Goal: Task Accomplishment & Management: Use online tool/utility

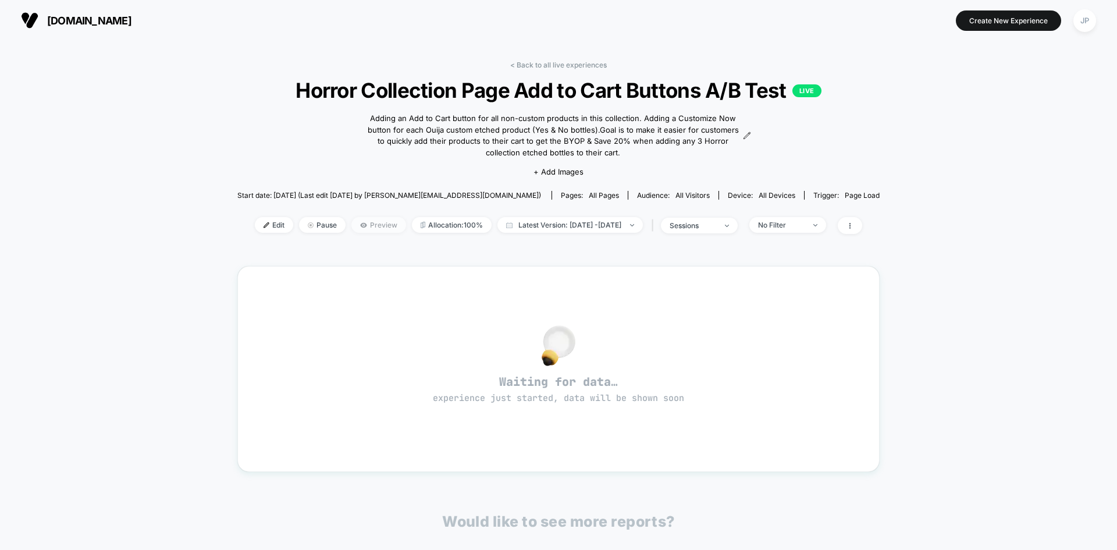
click at [363, 224] on span "Preview" at bounding box center [378, 225] width 55 height 16
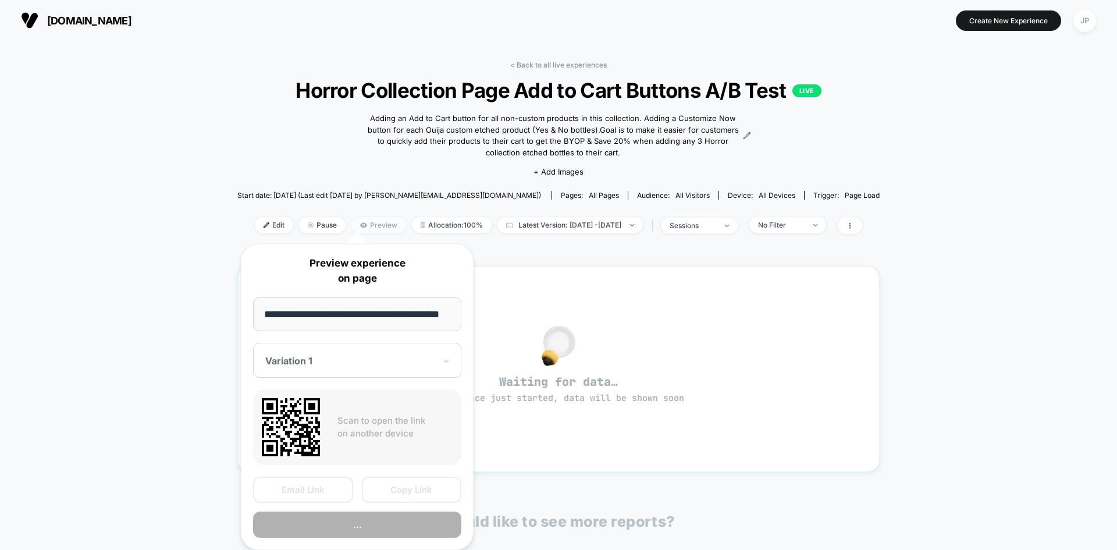
scroll to position [0, 15]
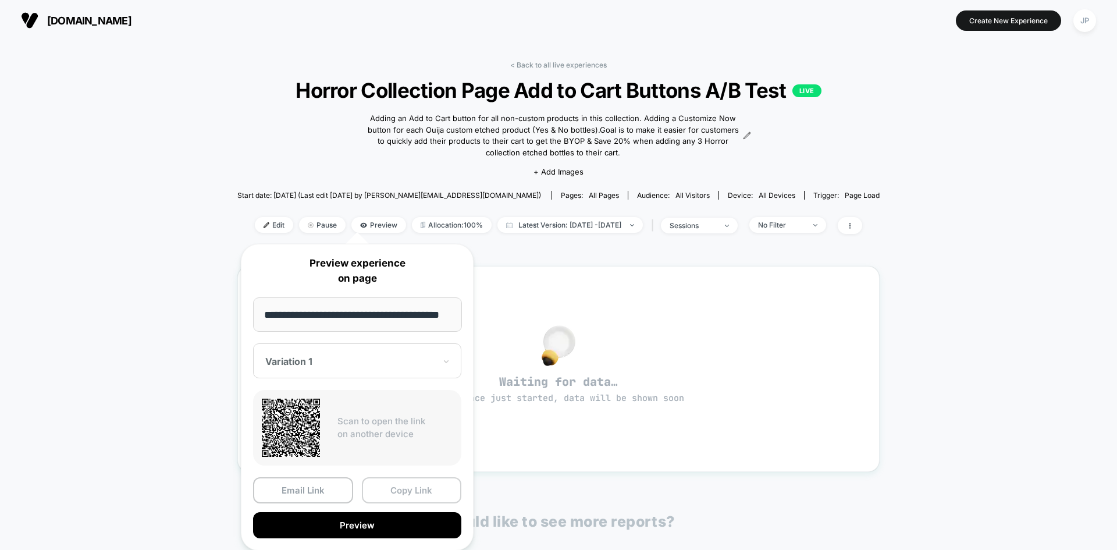
click at [401, 486] on button "Copy Link" at bounding box center [412, 490] width 100 height 26
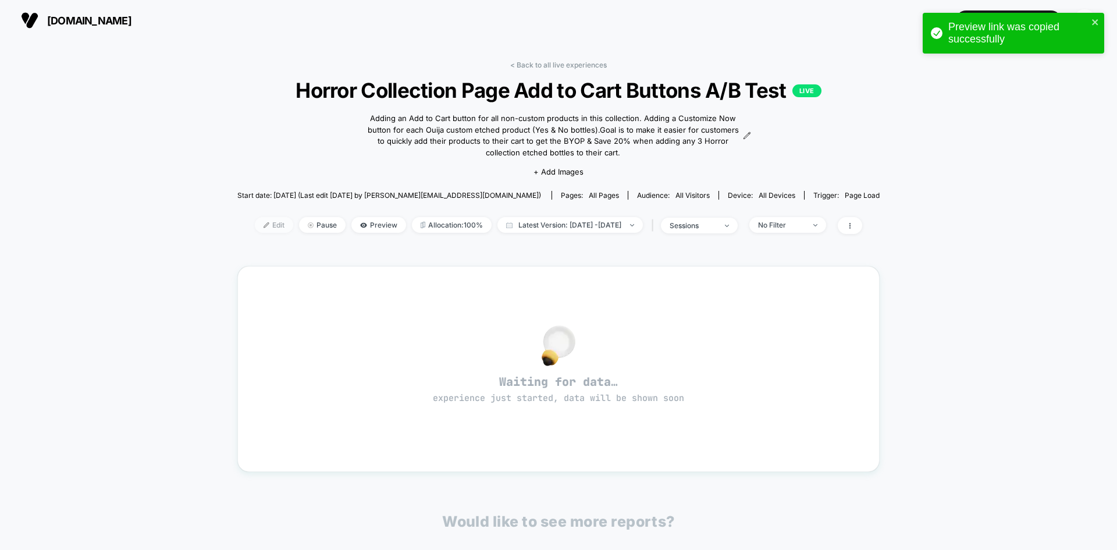
click at [256, 222] on span "Edit" at bounding box center [274, 225] width 38 height 16
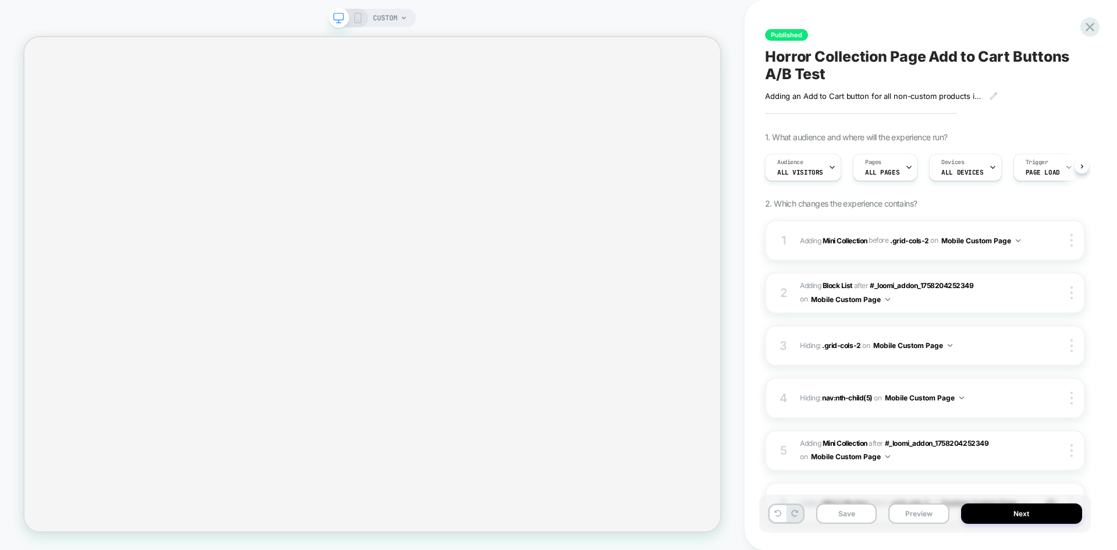
scroll to position [0, 1]
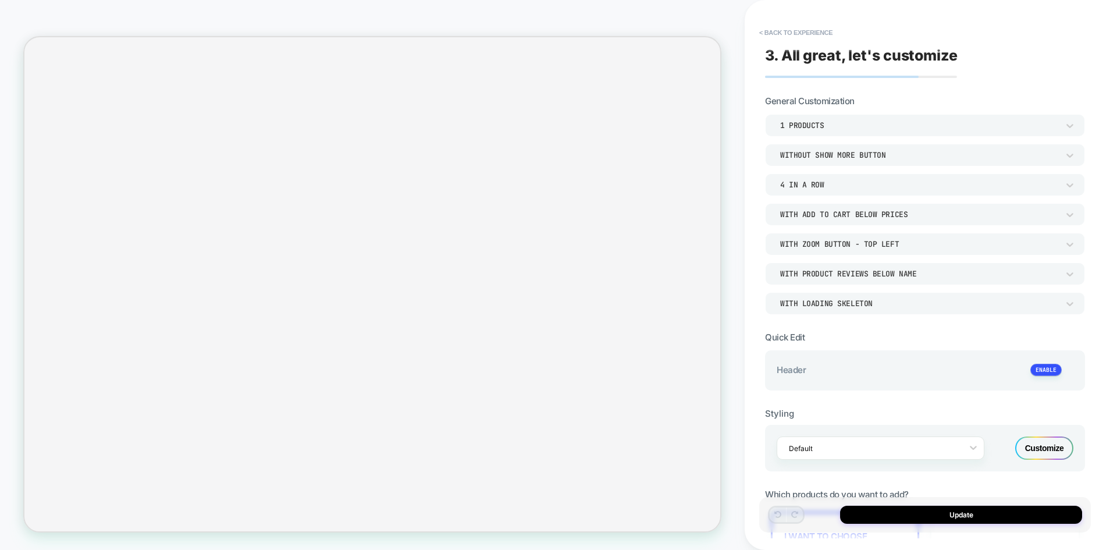
click at [814, 124] on div "1 Products" at bounding box center [919, 125] width 278 height 10
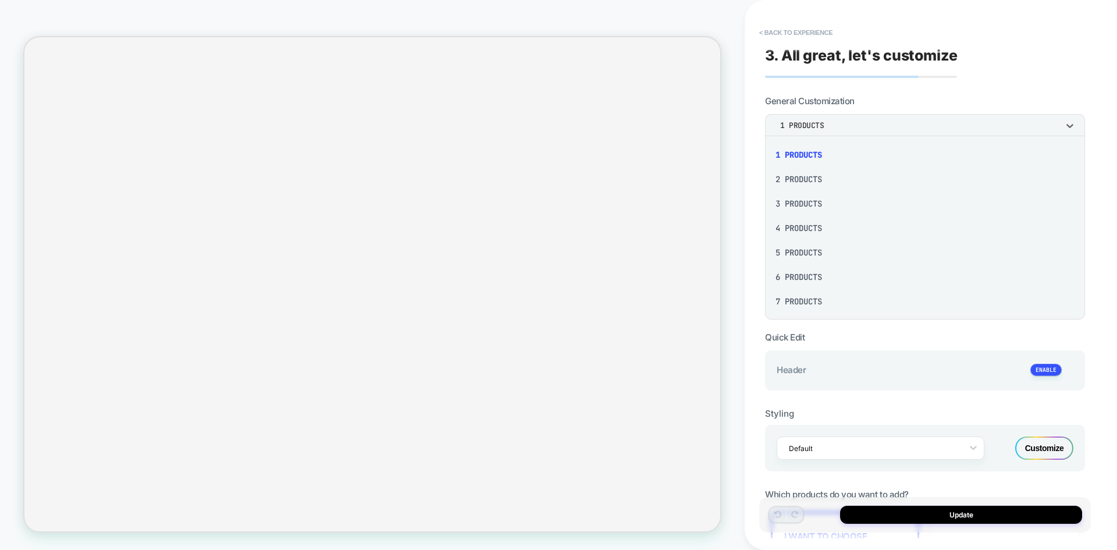
scroll to position [0, 0]
click at [812, 178] on div "2 Products" at bounding box center [925, 179] width 311 height 24
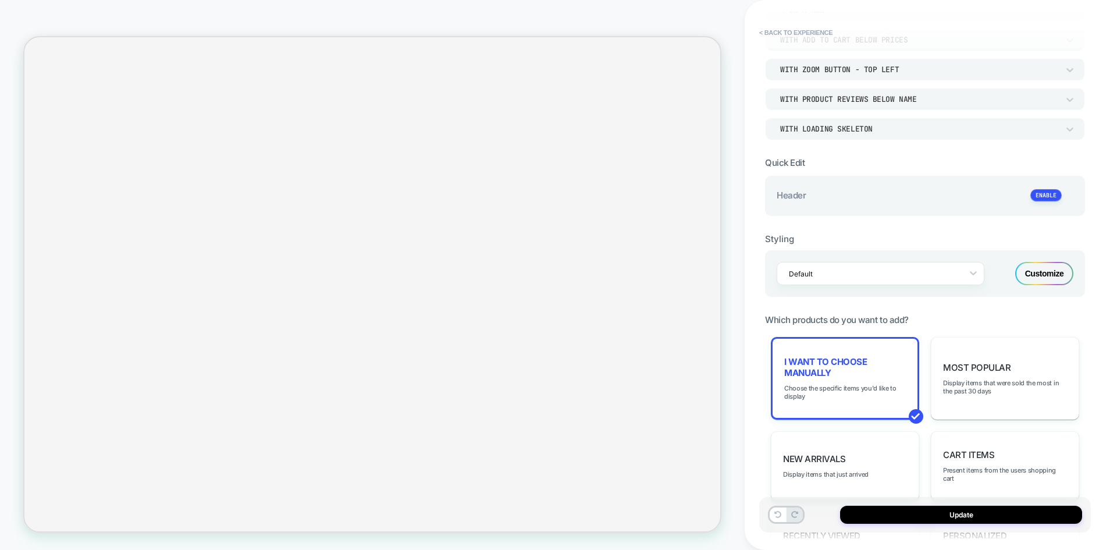
scroll to position [233, 0]
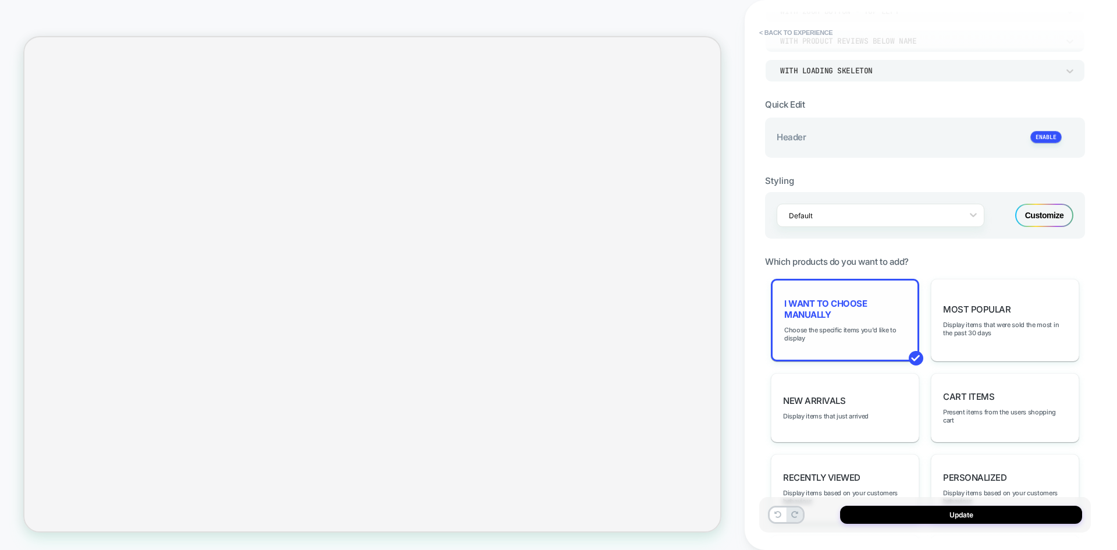
click at [844, 305] on span "I want to choose manually" at bounding box center [845, 309] width 122 height 22
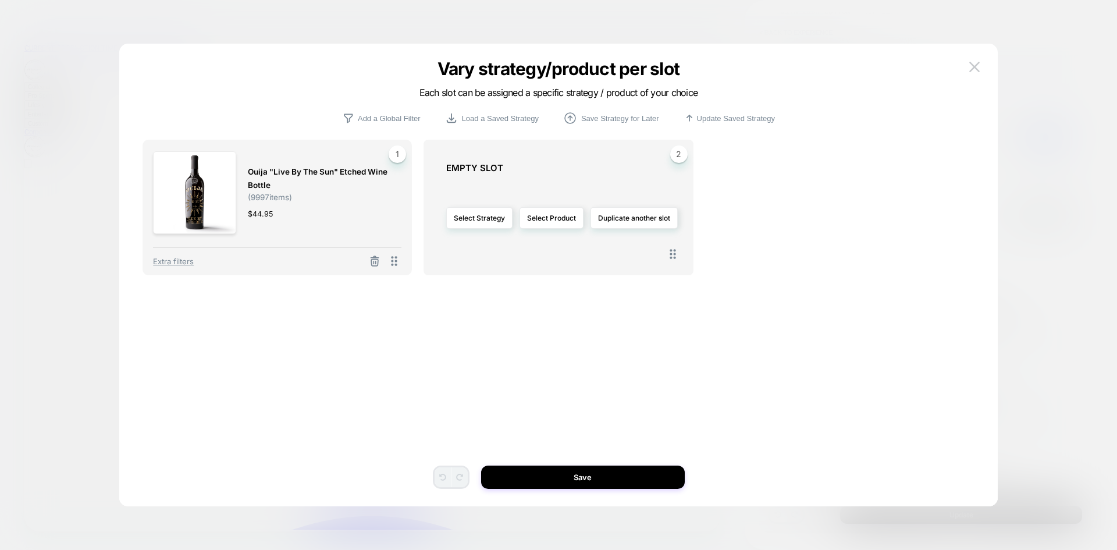
scroll to position [1126, 0]
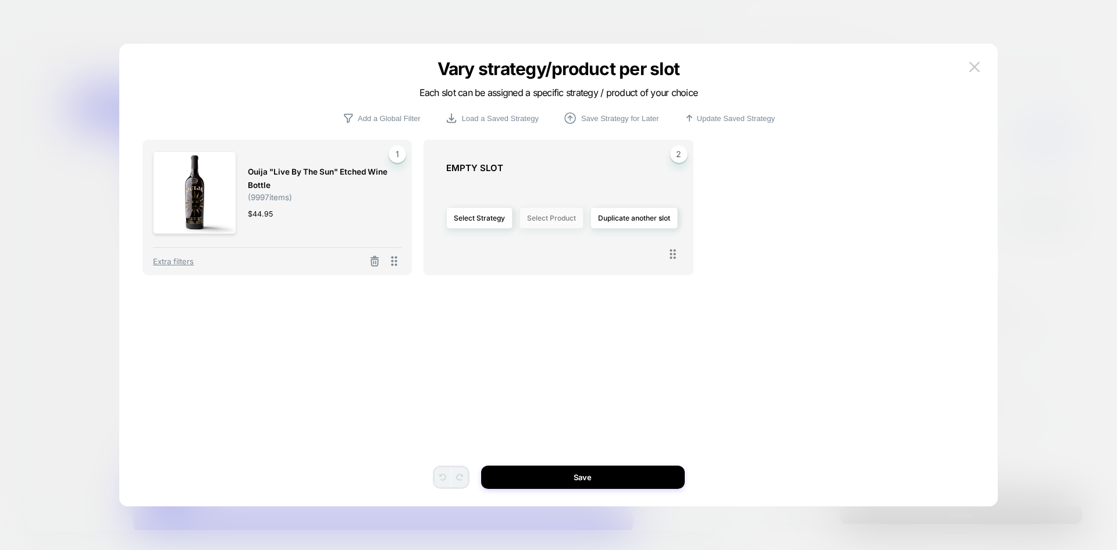
click at [555, 216] on button "Select Product" at bounding box center [552, 218] width 64 height 22
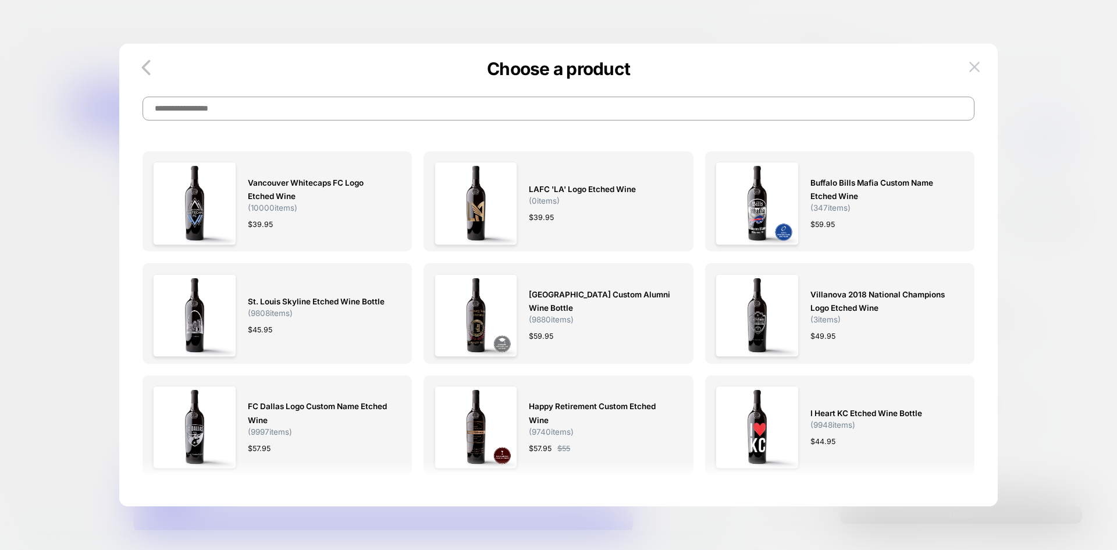
click at [307, 108] on input at bounding box center [559, 109] width 832 height 24
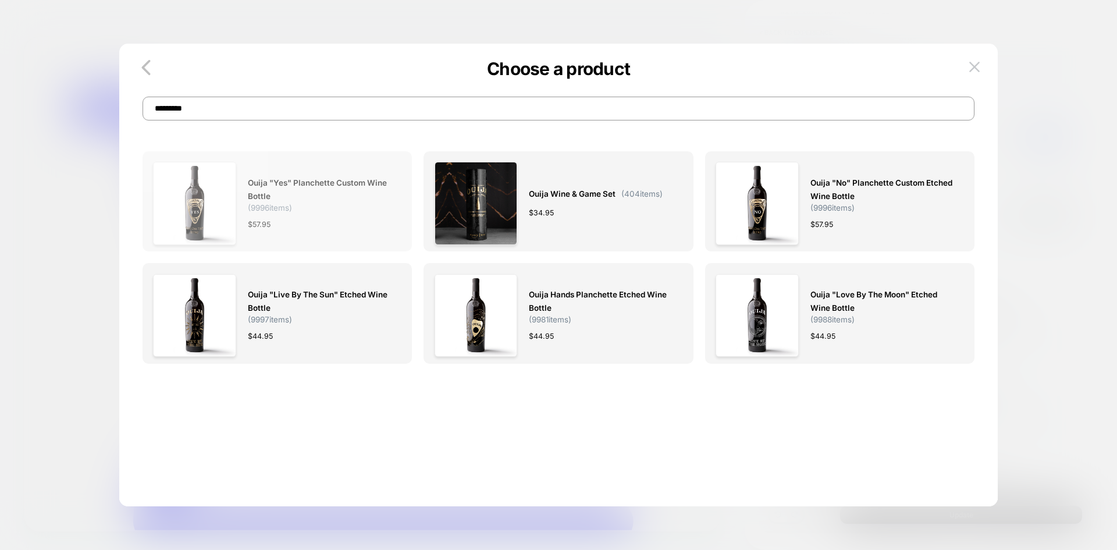
type input "*********"
click at [331, 198] on span "Ouija "Yes" Planchette Custom Wine Bottle" at bounding box center [319, 189] width 142 height 27
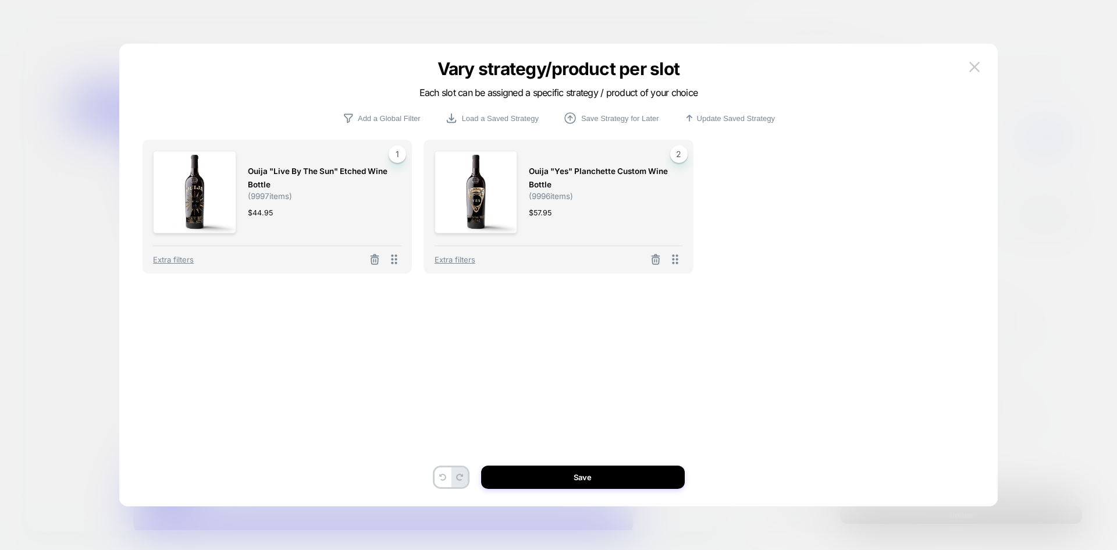
click at [558, 465] on div "Ouija "Live By The Sun" Etched Wine Bottle ( 9997 items) $ 44.95 1 Extra filter…" at bounding box center [559, 292] width 832 height 404
click at [558, 474] on button "Save" at bounding box center [583, 476] width 204 height 23
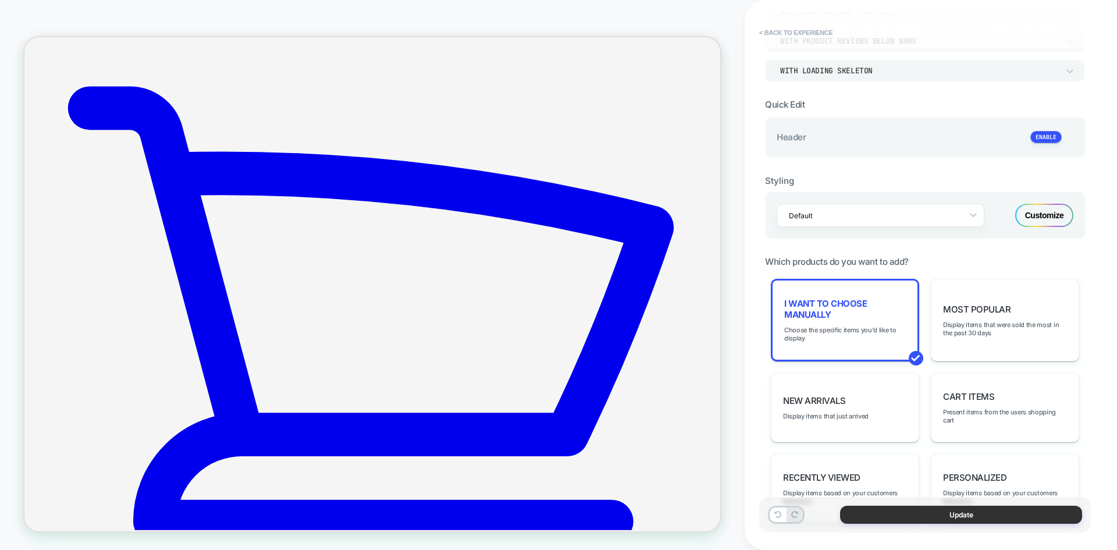
click at [903, 518] on button "Update" at bounding box center [961, 515] width 242 height 18
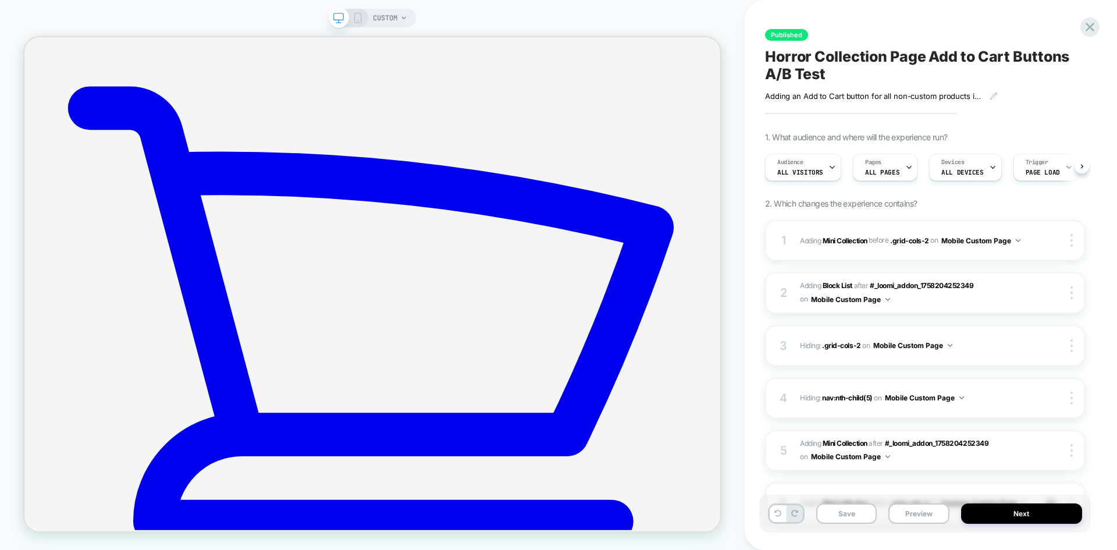
scroll to position [0, 1]
click at [837, 512] on button "Save" at bounding box center [846, 513] width 61 height 20
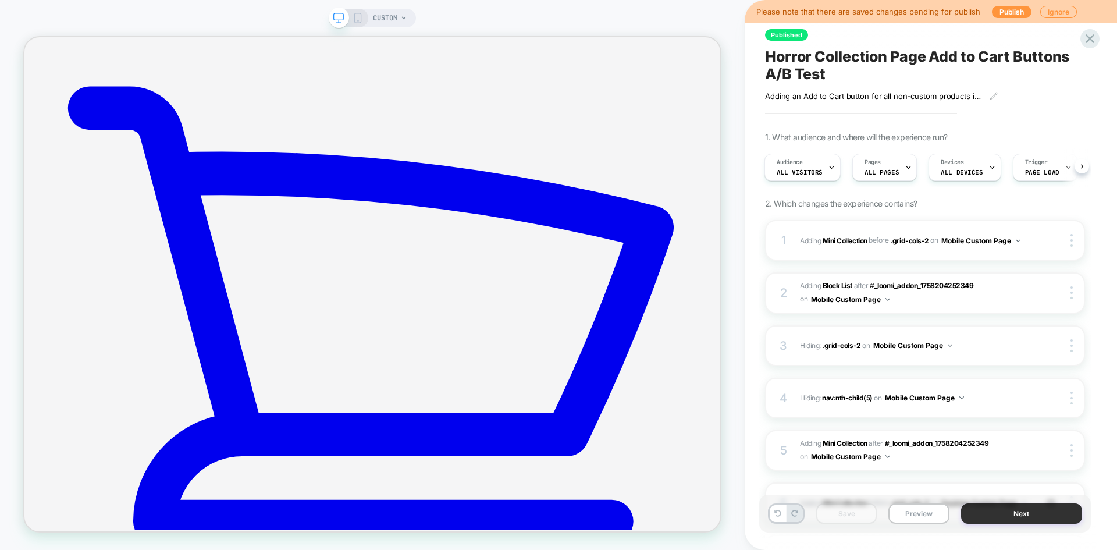
click at [1015, 511] on button "Next" at bounding box center [1022, 513] width 122 height 20
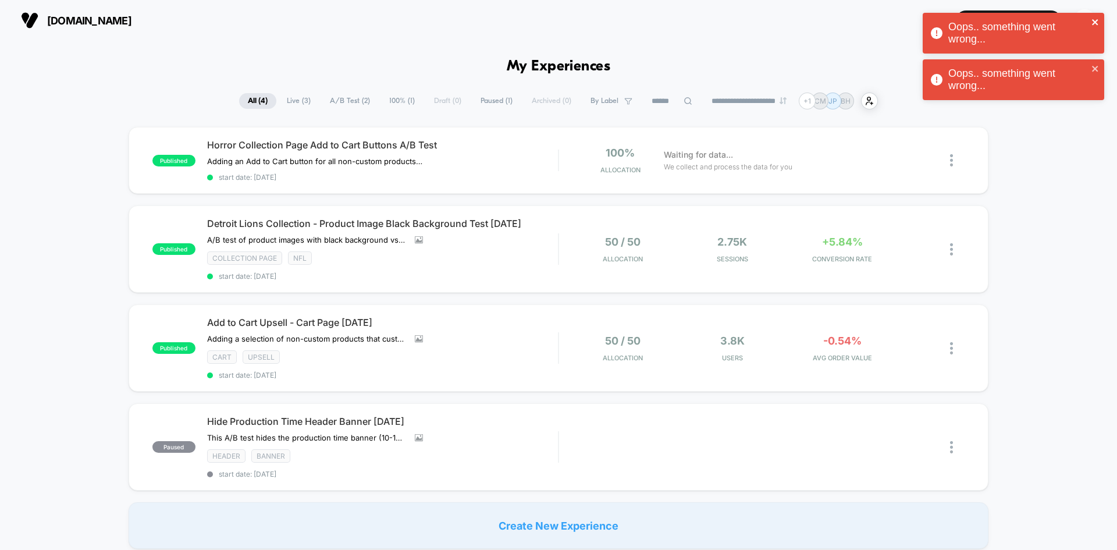
click at [1097, 19] on icon "close" at bounding box center [1095, 21] width 8 height 9
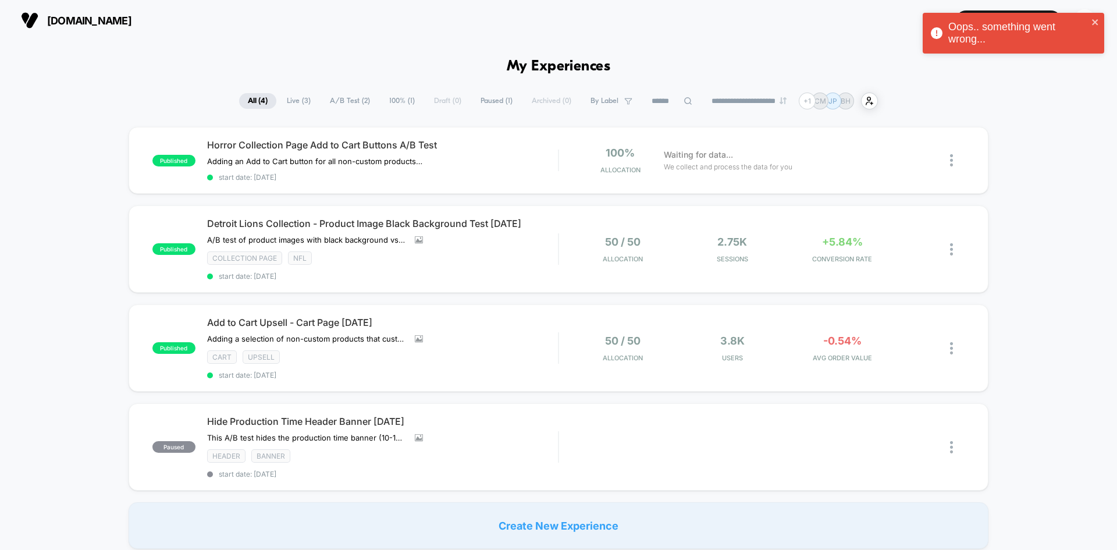
click at [1010, 35] on div "Oops.. something went wrong..." at bounding box center [1018, 33] width 140 height 24
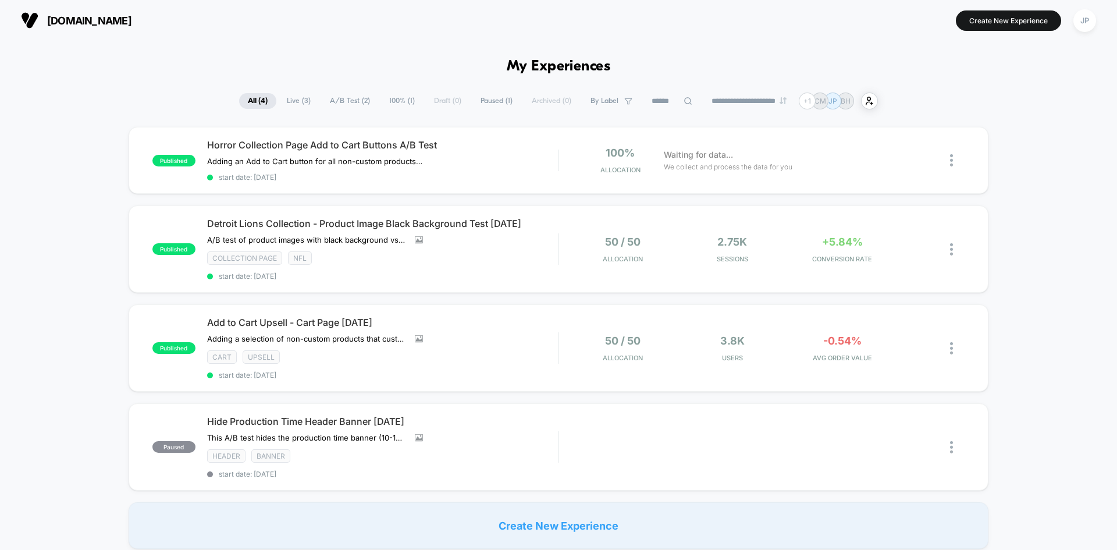
click at [362, 159] on span "Adding an Add to Cart button for all non-custom products in this collection. Ad…" at bounding box center [315, 160] width 216 height 9
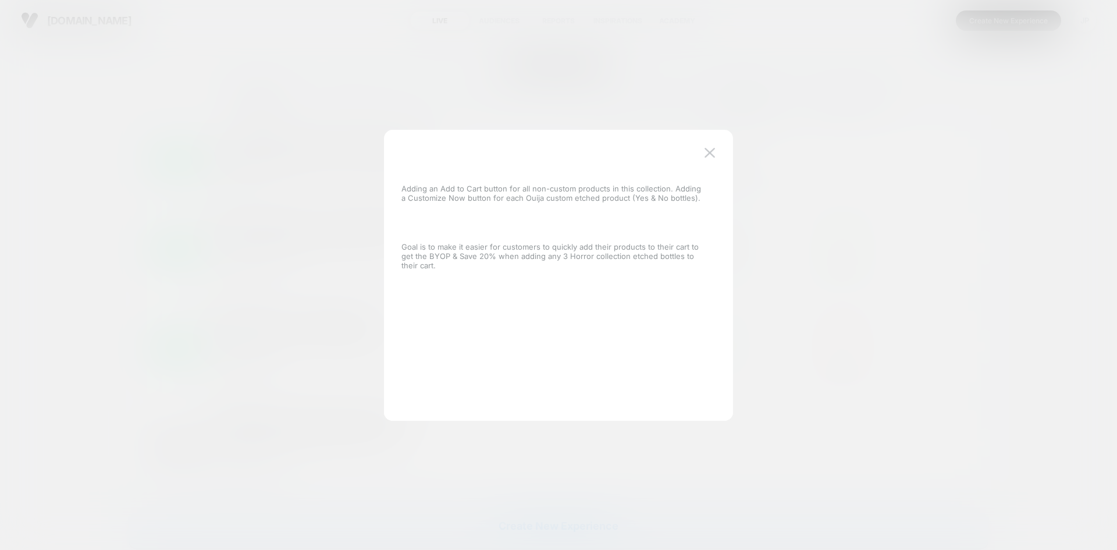
click at [36, 130] on div at bounding box center [558, 275] width 1117 height 550
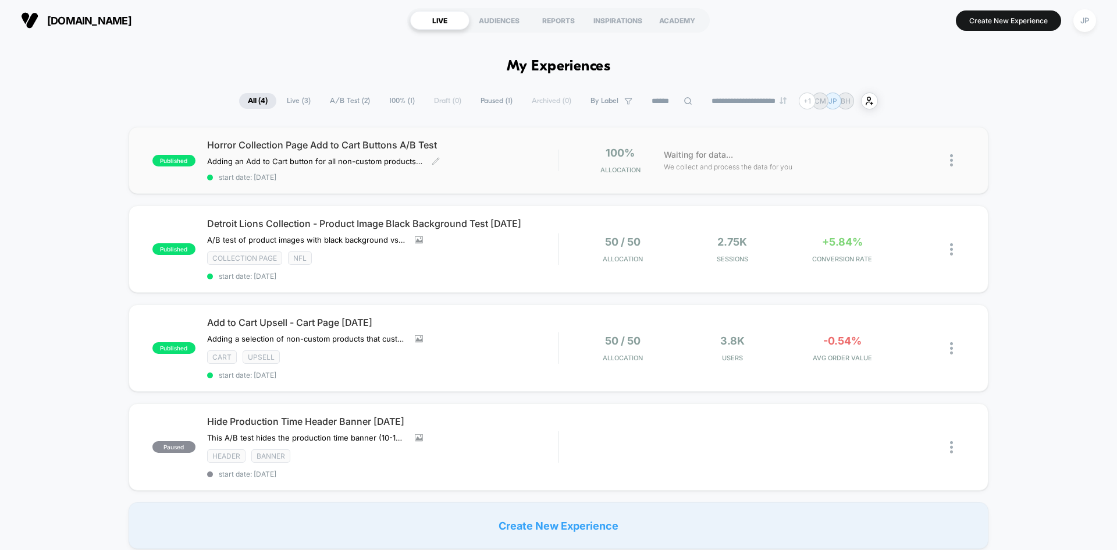
click at [517, 157] on div "Horror Collection Page Add to Cart Buttons A/B Test Adding an Add to Cart butto…" at bounding box center [382, 160] width 351 height 42
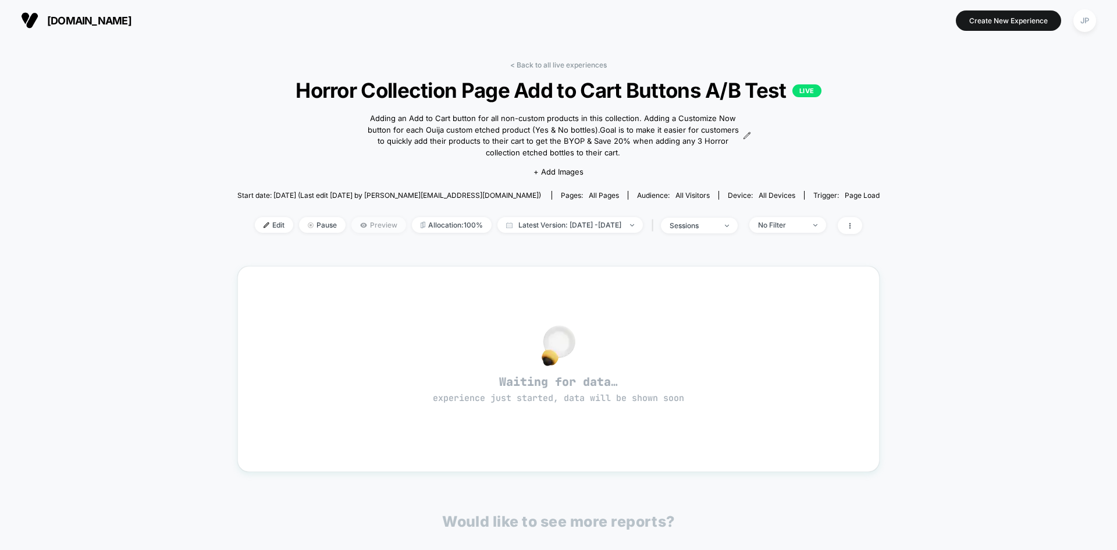
click at [357, 221] on span "Preview" at bounding box center [378, 225] width 55 height 16
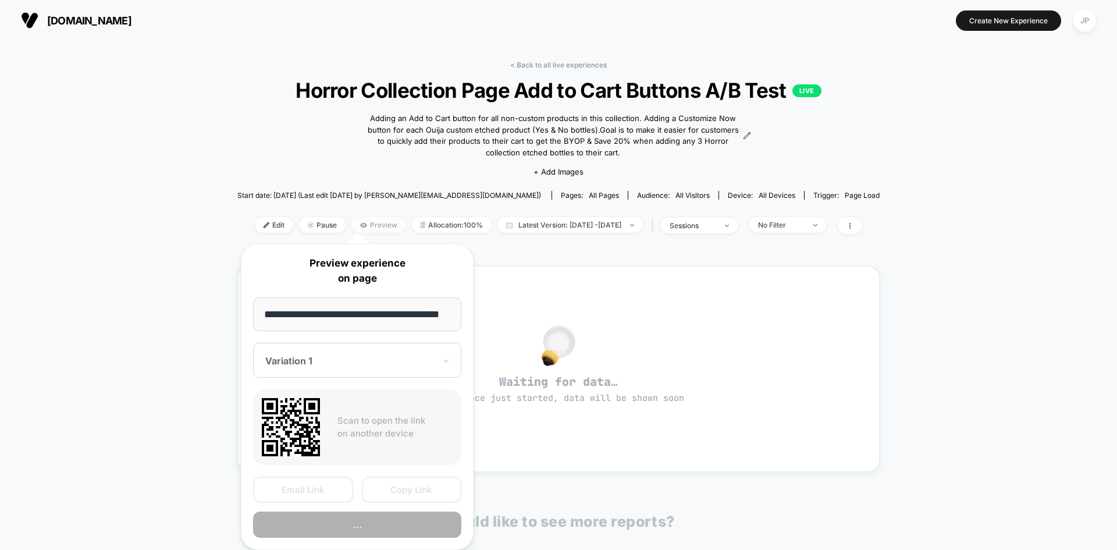
scroll to position [0, 15]
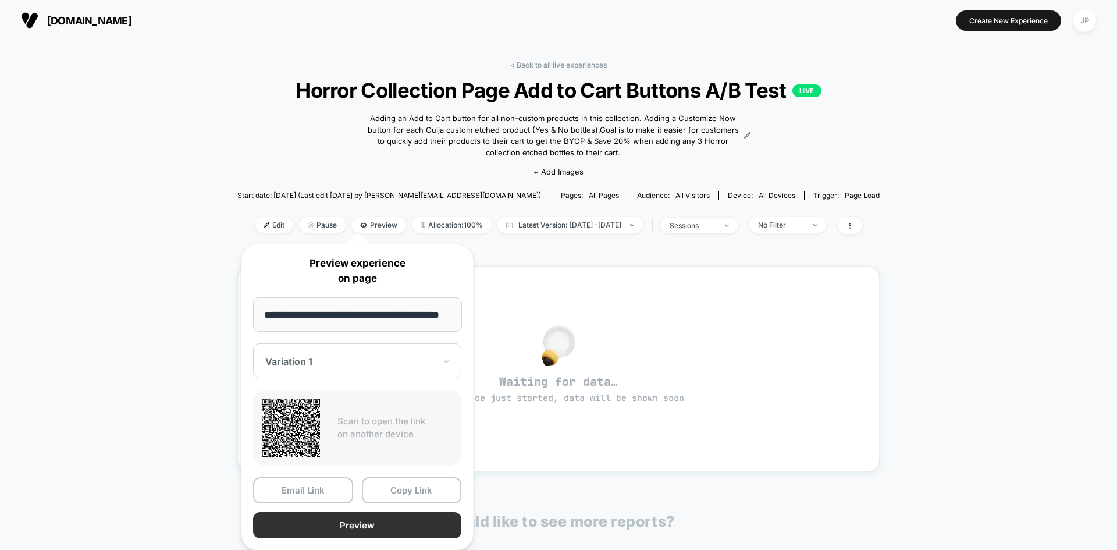
click at [385, 528] on button "Preview" at bounding box center [357, 525] width 208 height 26
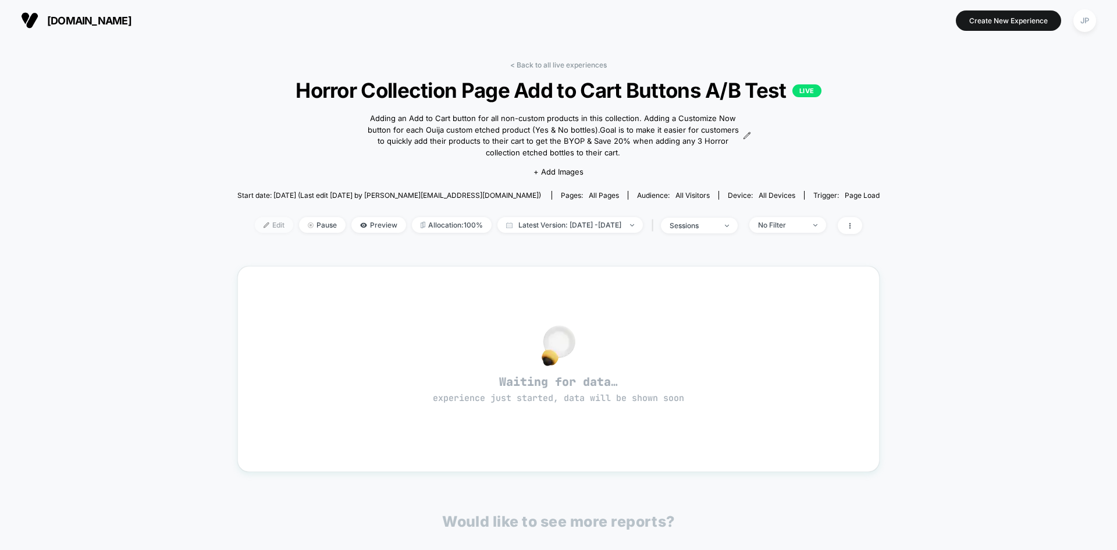
click at [256, 229] on span "Edit" at bounding box center [274, 225] width 38 height 16
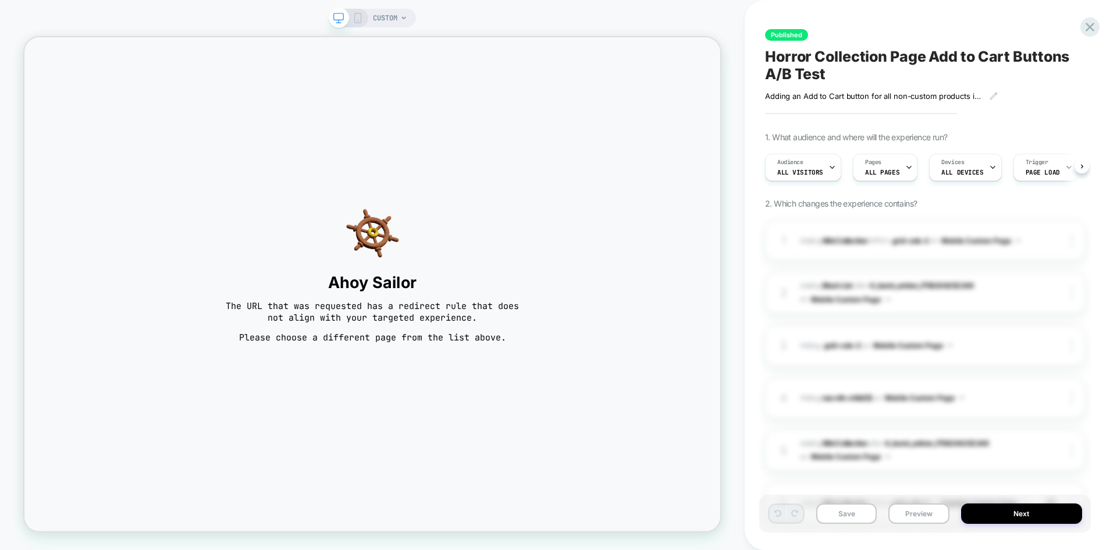
scroll to position [0, 1]
click at [663, 356] on span "Ahoy Sailor" at bounding box center [488, 364] width 407 height 26
click at [570, 397] on span "The URL that was requested has a redirect rule that does not align with your ta…" at bounding box center [488, 403] width 407 height 30
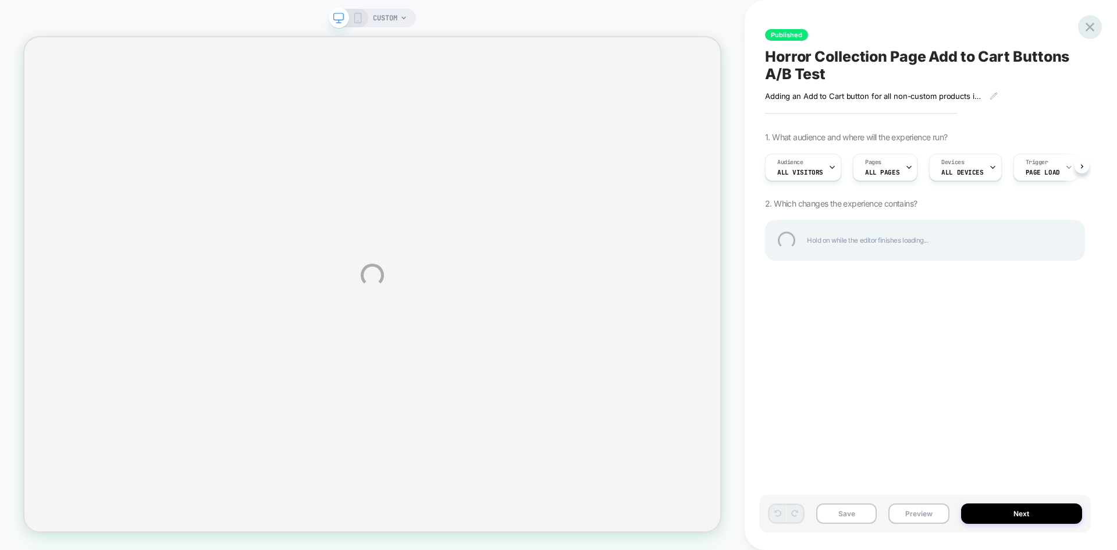
click at [1090, 27] on div at bounding box center [1090, 27] width 24 height 24
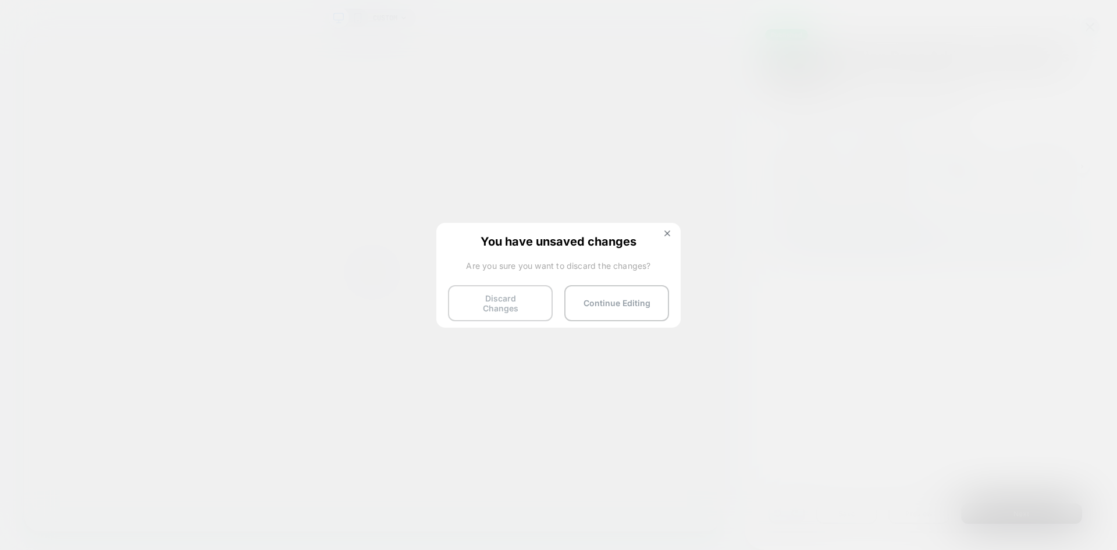
click at [516, 302] on button "Discard Changes" at bounding box center [500, 303] width 105 height 36
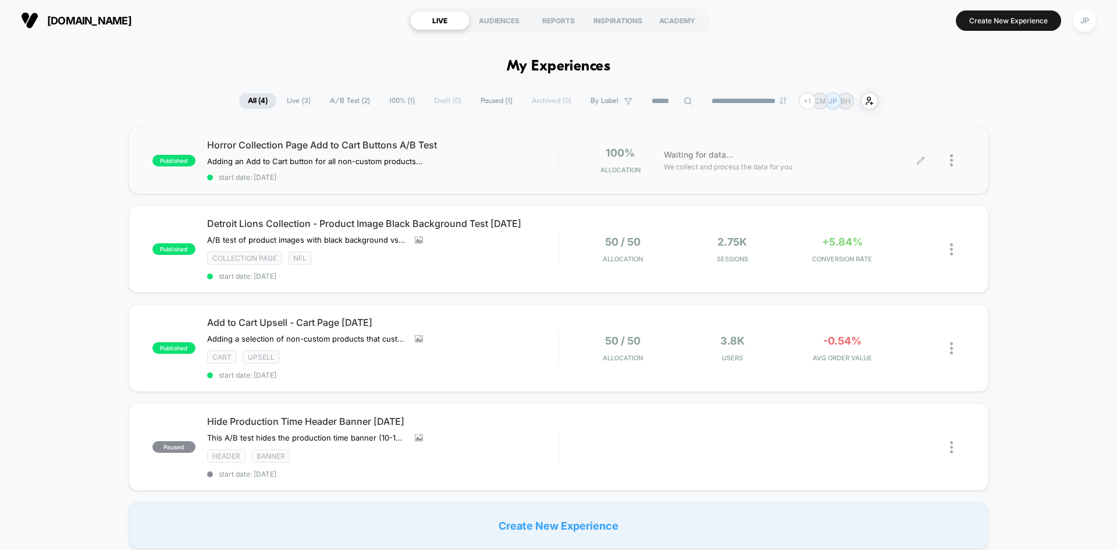
click at [956, 160] on div at bounding box center [957, 160] width 15 height 27
click at [905, 144] on div "Pause" at bounding box center [891, 147] width 105 height 26
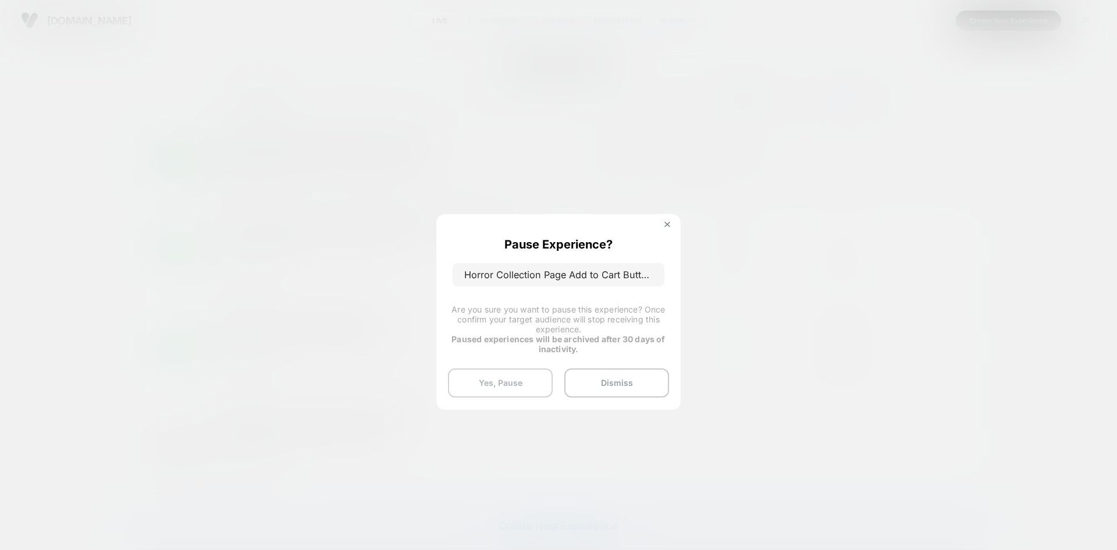
click at [494, 377] on button "Yes, Pause" at bounding box center [500, 382] width 105 height 29
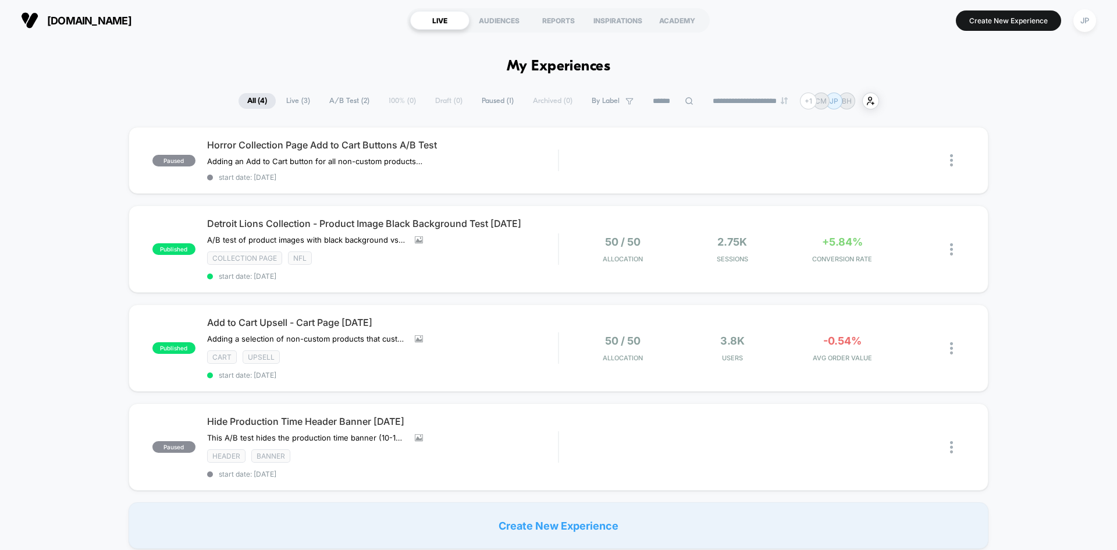
click at [108, 193] on div "paused Horror Collection Page Add to Cart Buttons A/B Test Adding an Add to Car…" at bounding box center [558, 338] width 1117 height 422
click at [956, 163] on div at bounding box center [957, 160] width 15 height 26
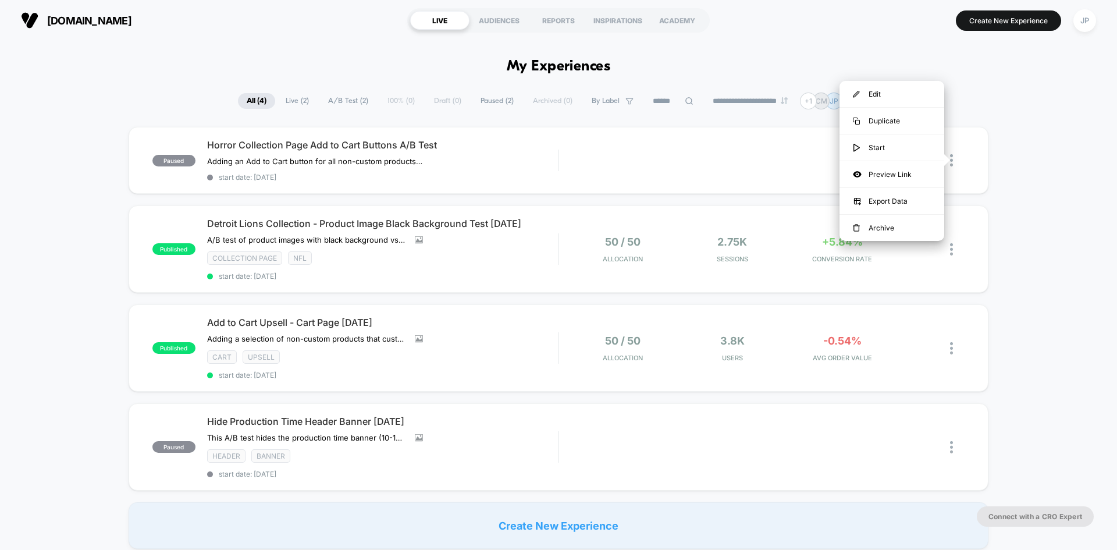
click at [1053, 162] on div "paused Horror Collection Page Add to Cart Buttons A/B Test Adding an Add to Car…" at bounding box center [558, 338] width 1117 height 422
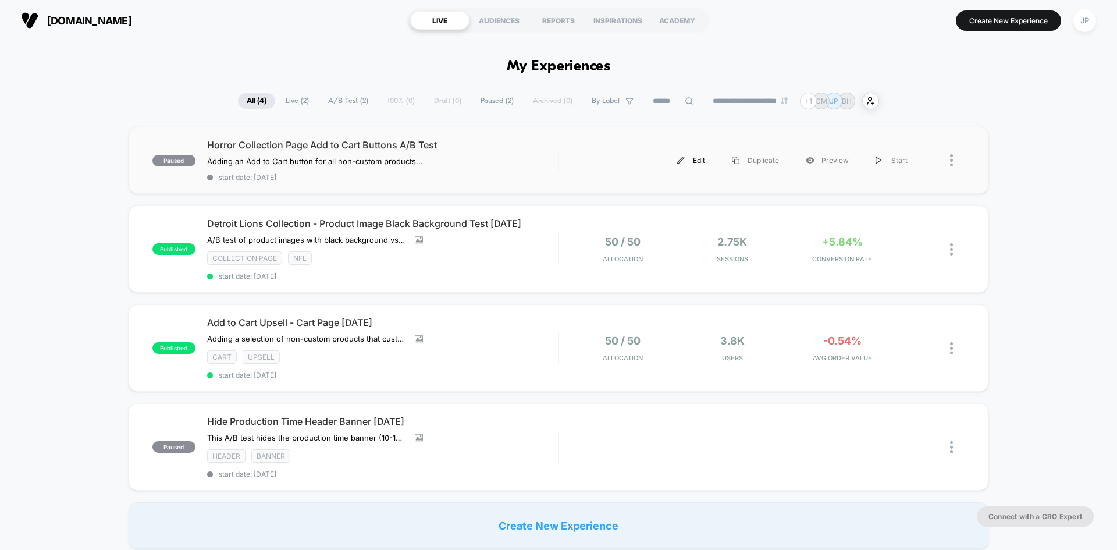
click at [703, 159] on div "Edit" at bounding box center [691, 160] width 55 height 26
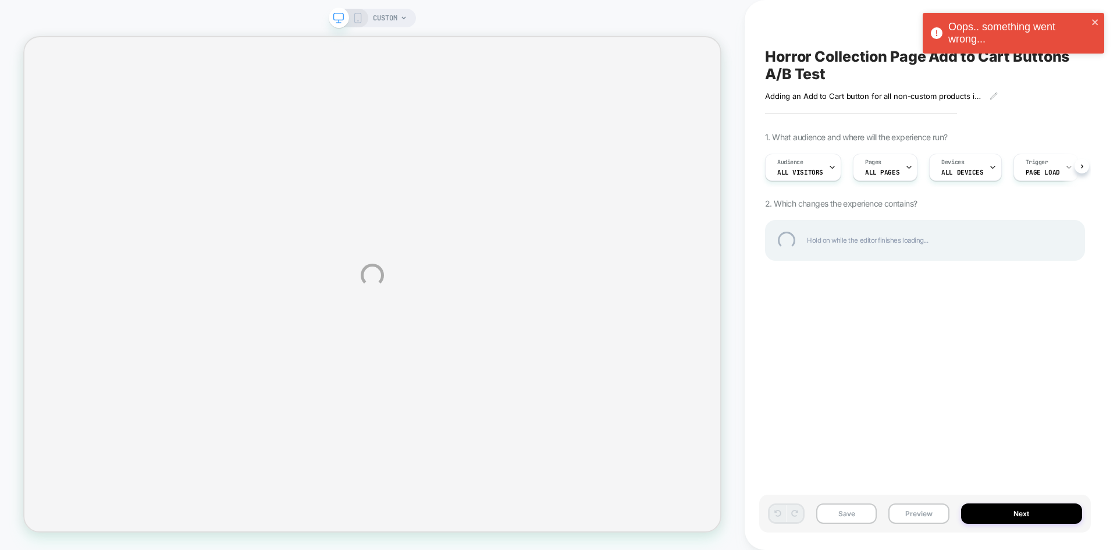
click at [1005, 28] on div "Oops.. something went wrong..." at bounding box center [1018, 33] width 140 height 24
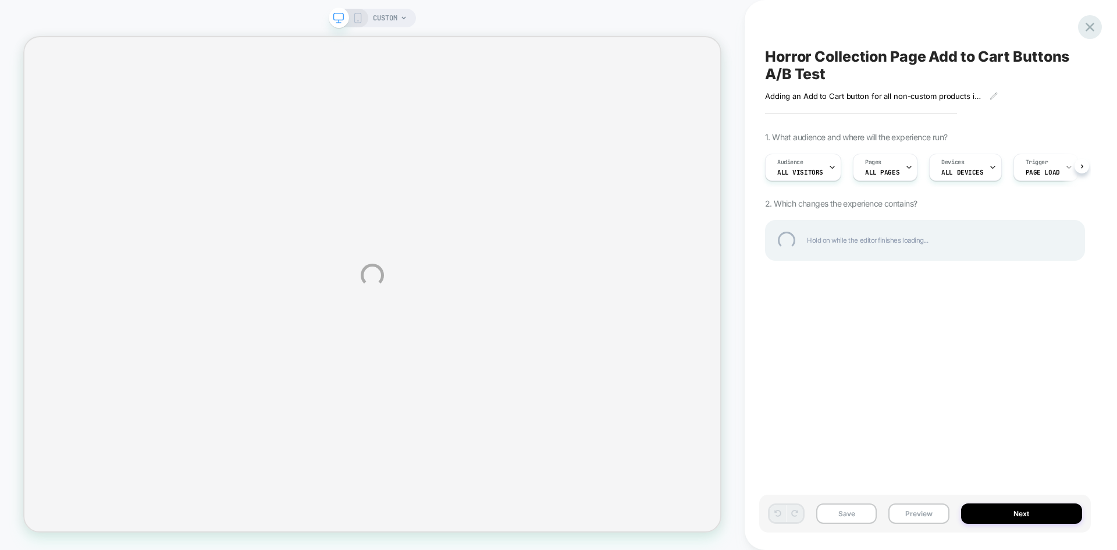
click at [1087, 27] on div at bounding box center [1090, 27] width 24 height 24
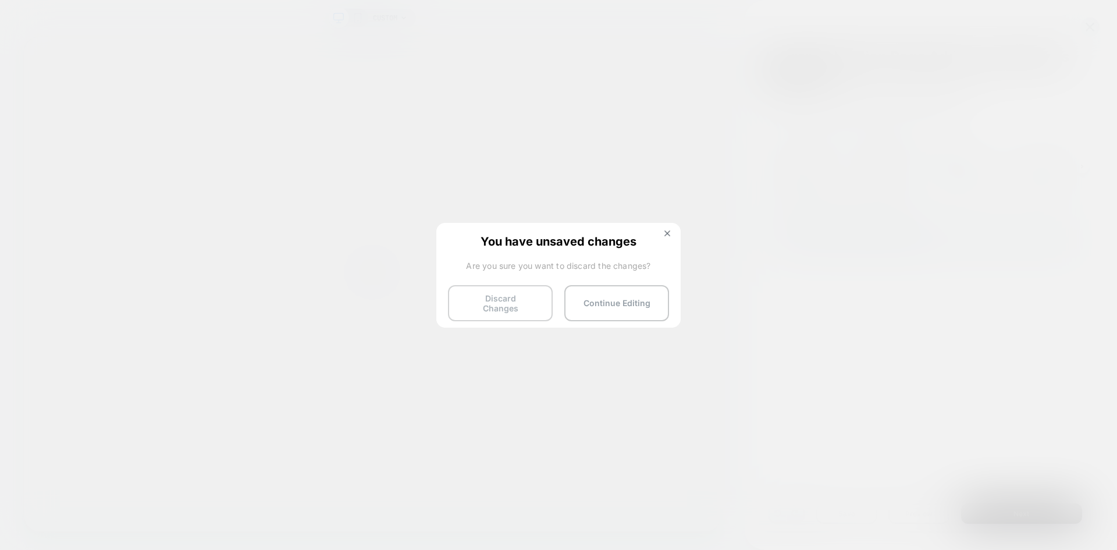
click at [507, 296] on button "Discard Changes" at bounding box center [500, 303] width 105 height 36
